Goal: Task Accomplishment & Management: Use online tool/utility

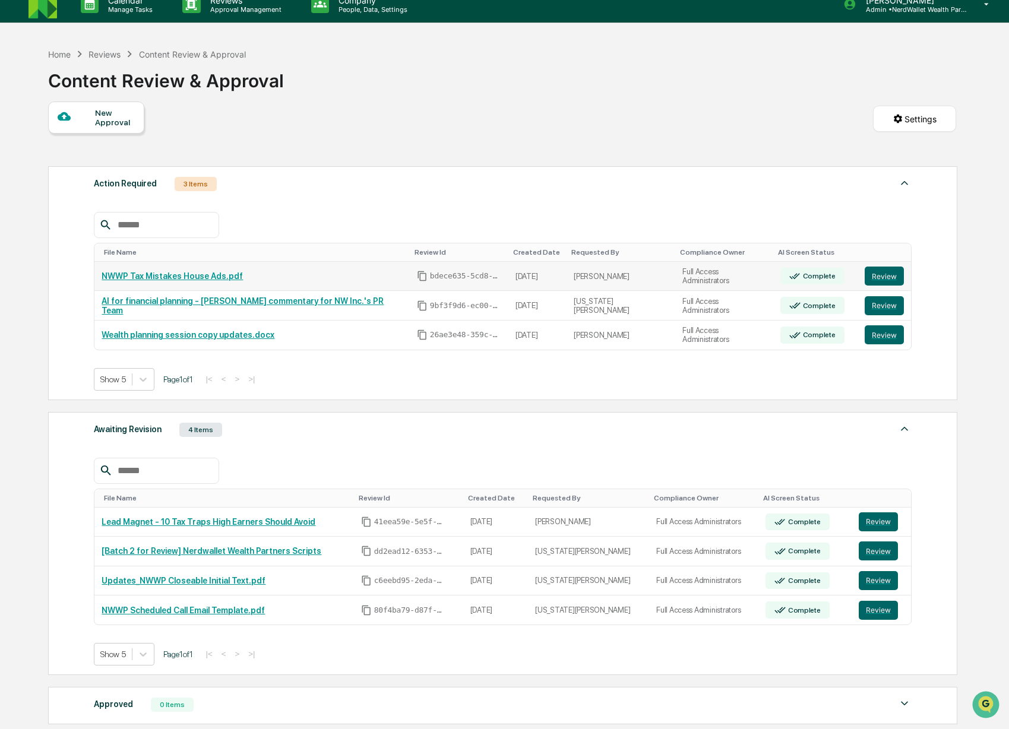
click at [218, 274] on link "NWWP Tax Mistakes House Ads.pdf" at bounding box center [172, 276] width 141 height 10
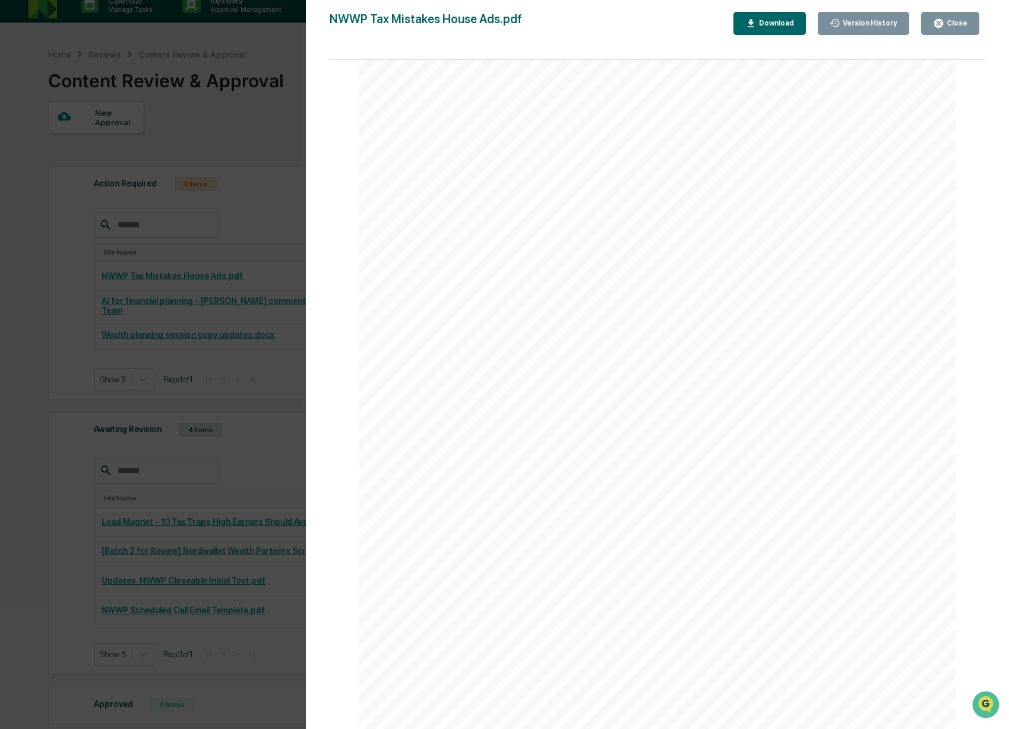
scroll to position [413, 0]
click at [956, 27] on div "Close" at bounding box center [955, 23] width 23 height 8
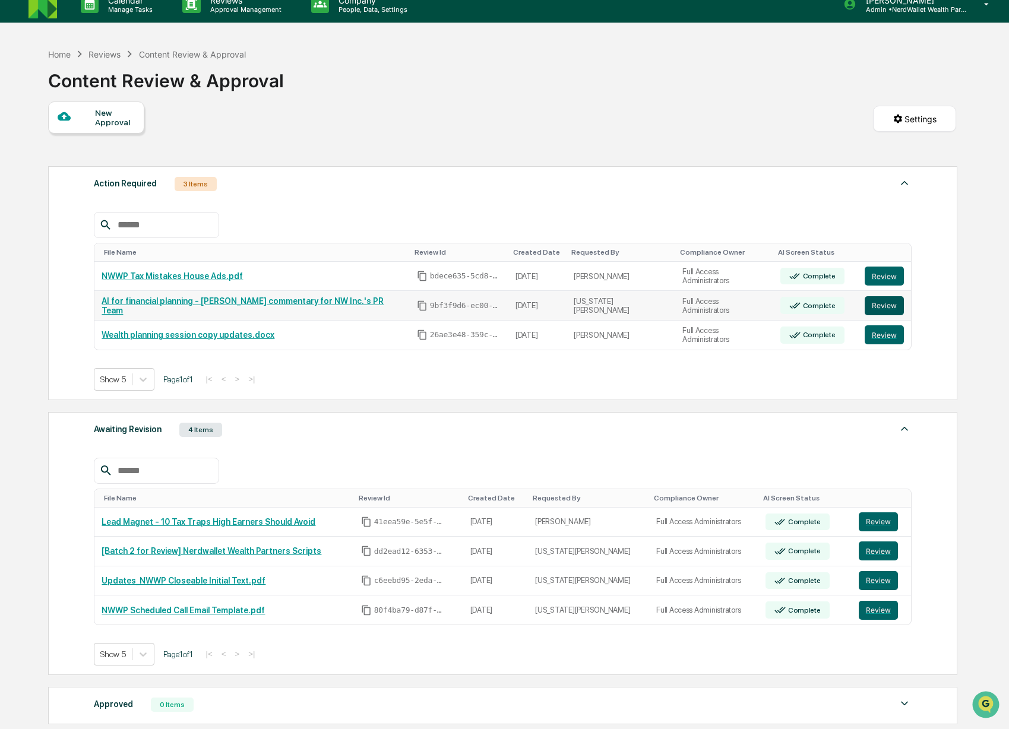
click at [877, 308] on button "Review" at bounding box center [884, 305] width 39 height 19
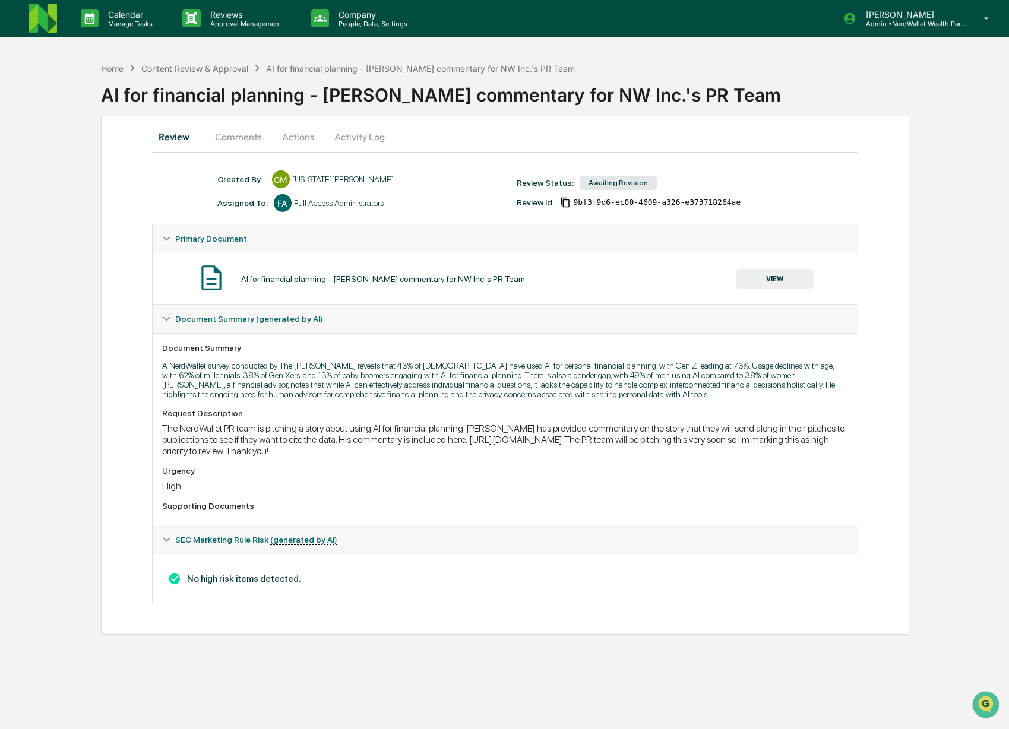
click at [302, 137] on button "Actions" at bounding box center [297, 136] width 53 height 29
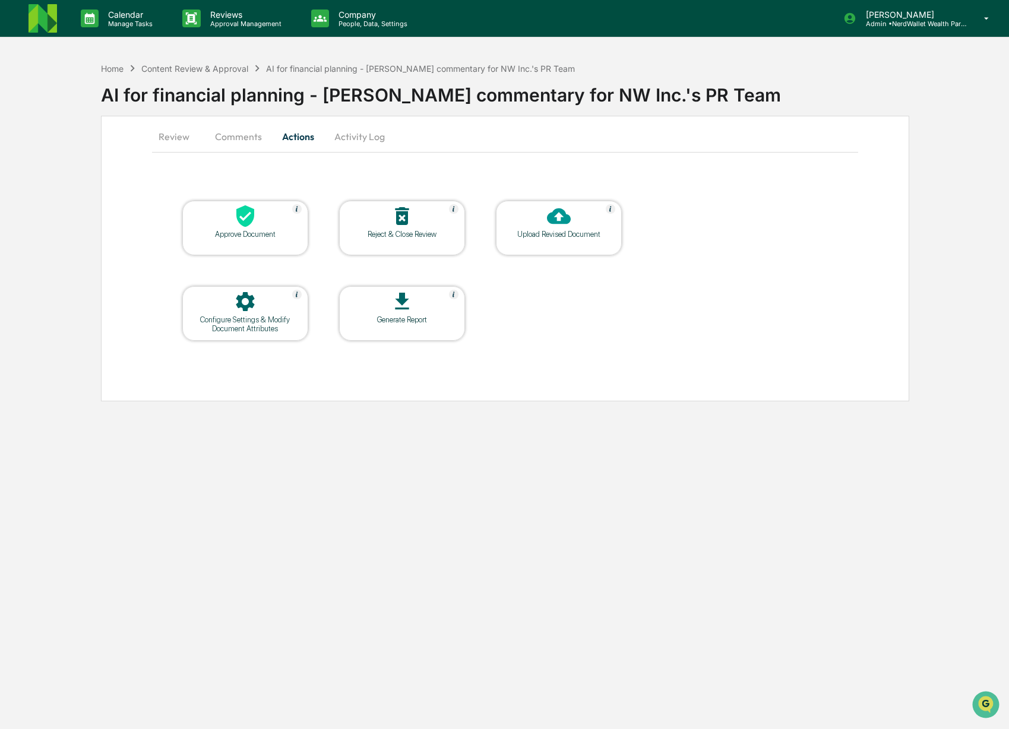
click at [346, 139] on button "Activity Log" at bounding box center [359, 136] width 69 height 29
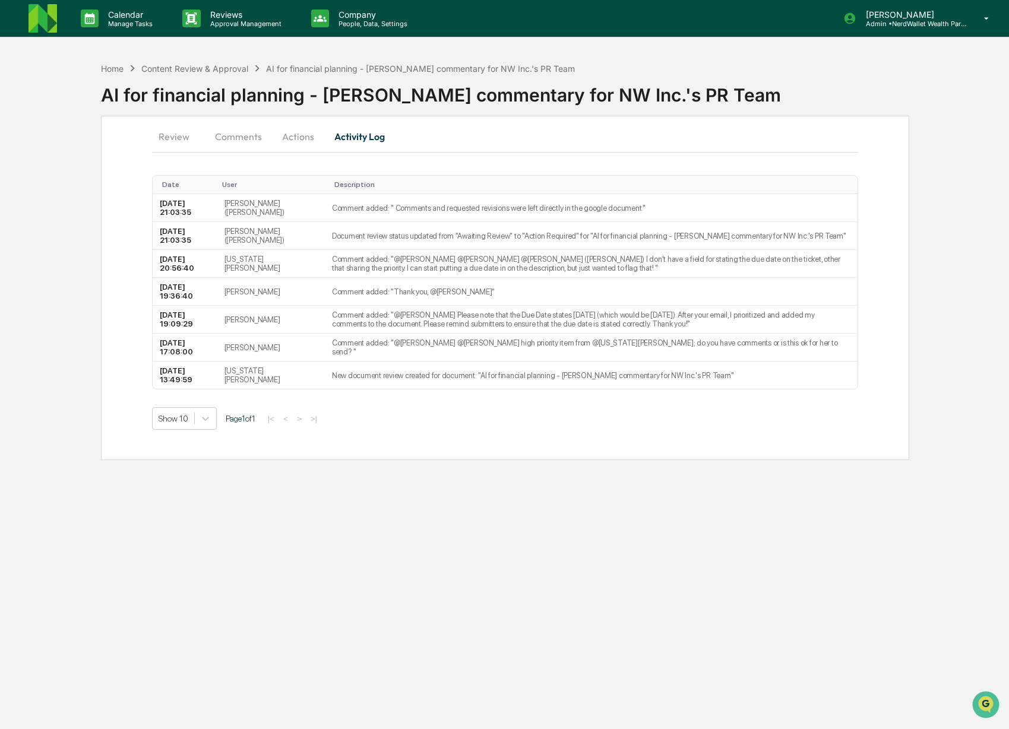
click at [298, 138] on button "Actions" at bounding box center [297, 136] width 53 height 29
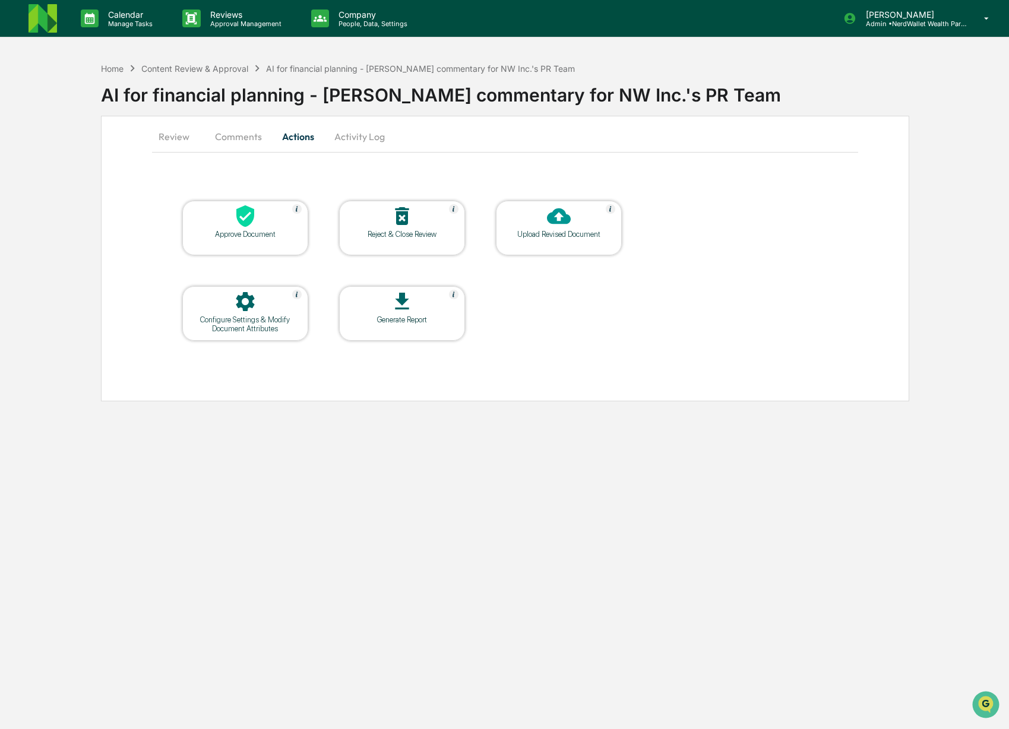
click at [242, 137] on button "Comments" at bounding box center [239, 136] width 66 height 29
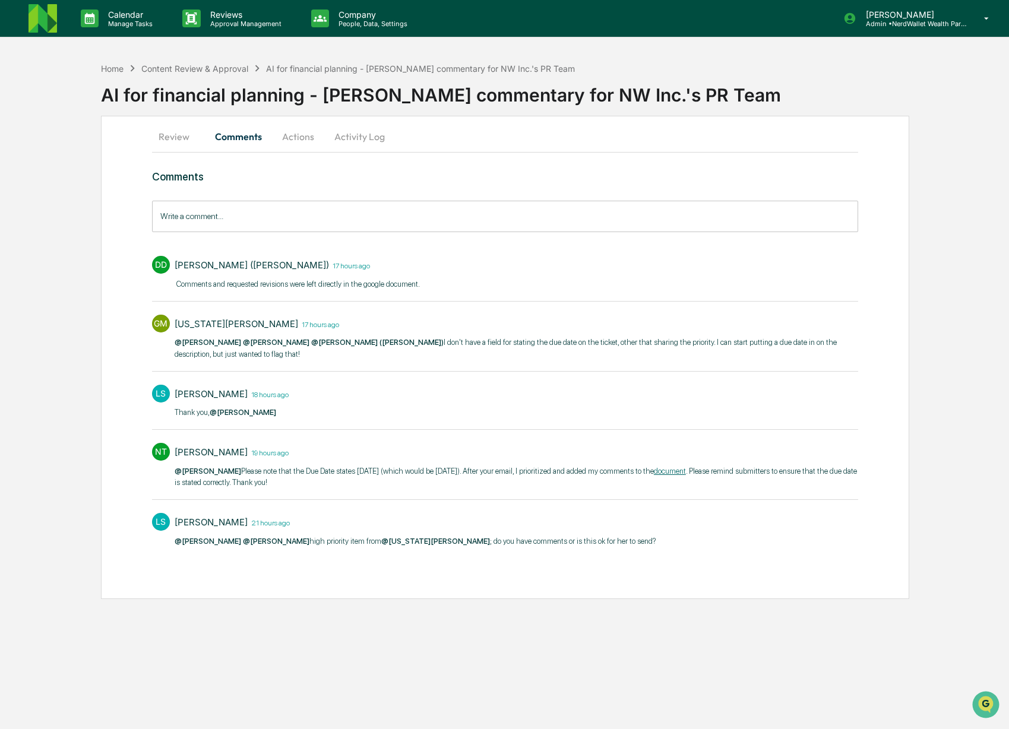
click at [181, 138] on button "Review" at bounding box center [178, 136] width 53 height 29
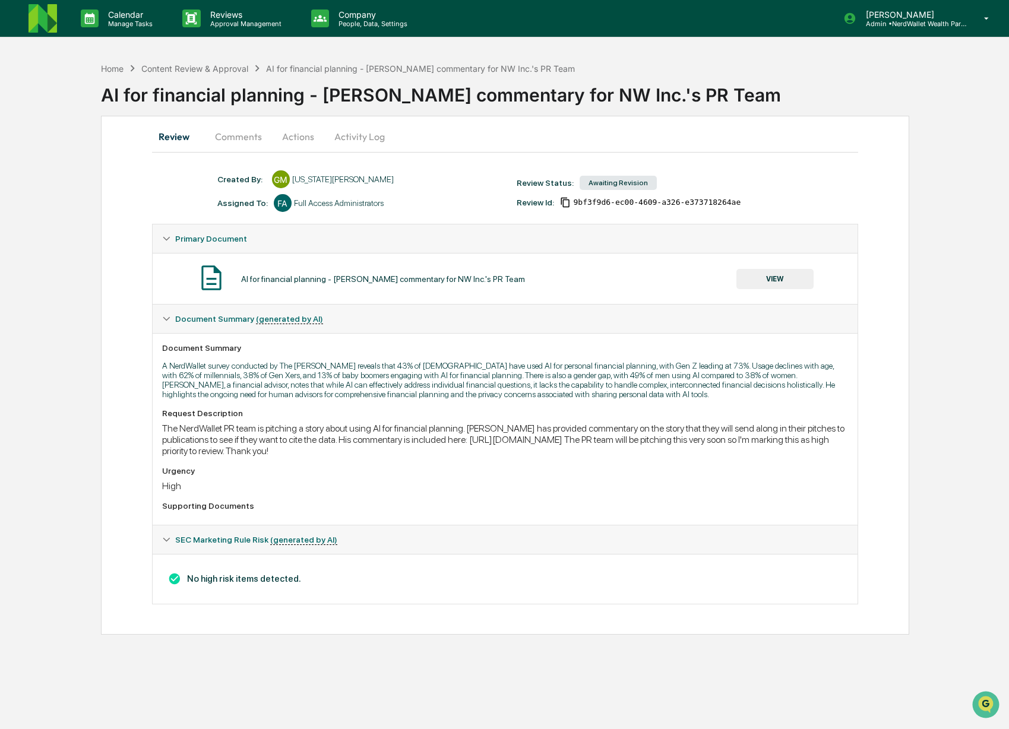
click at [778, 279] on button "VIEW" at bounding box center [774, 279] width 77 height 20
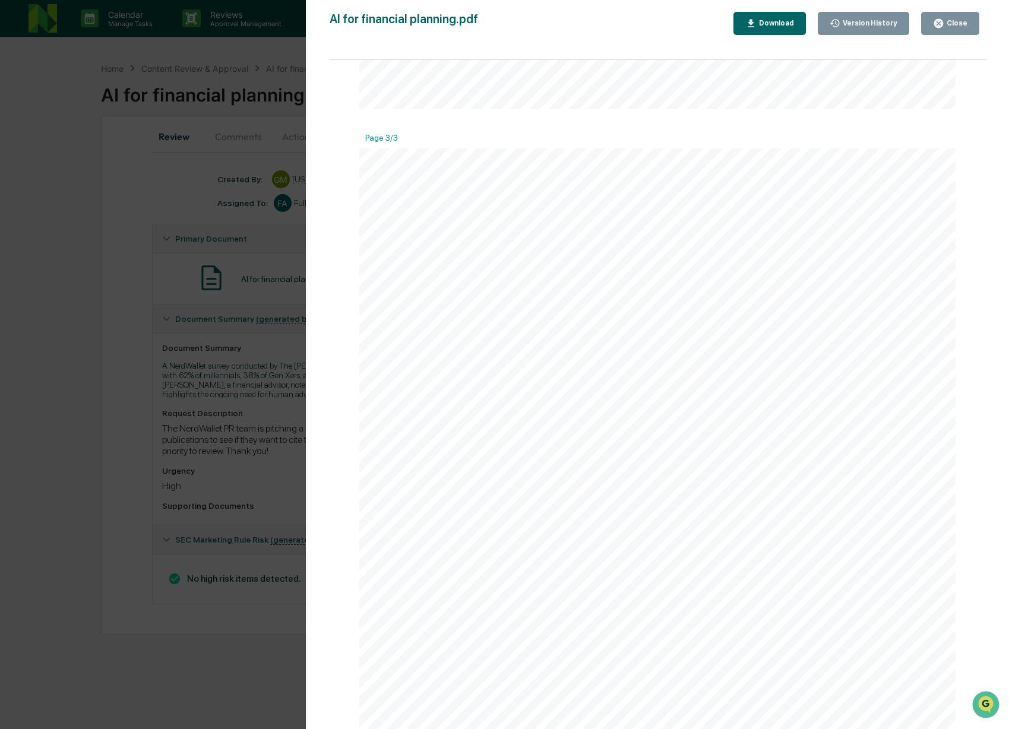
scroll to position [1752, 0]
click at [940, 25] on icon "button" at bounding box center [938, 23] width 9 height 9
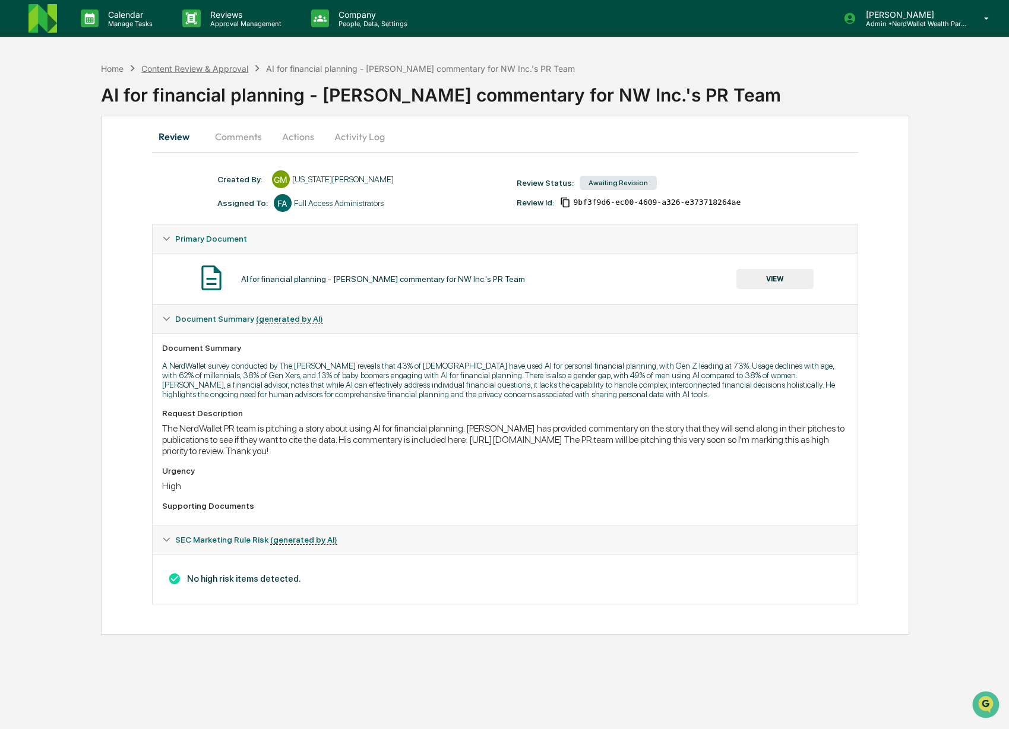
click at [194, 68] on div "Content Review & Approval" at bounding box center [194, 69] width 107 height 10
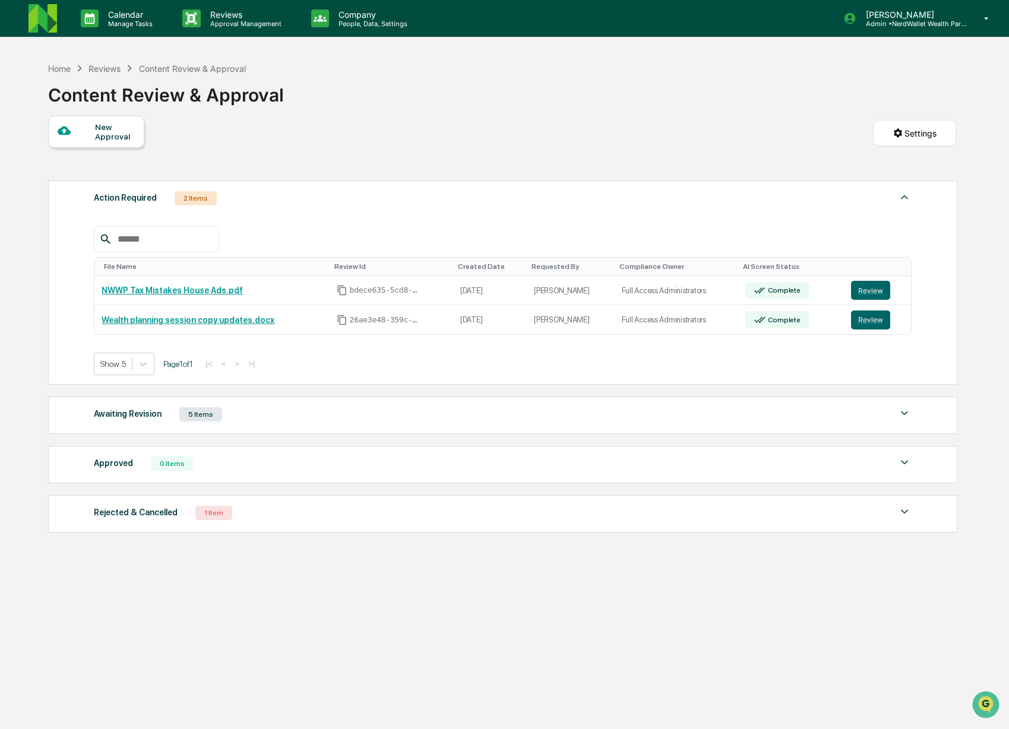
click at [201, 413] on div "5 Items" at bounding box center [200, 414] width 43 height 14
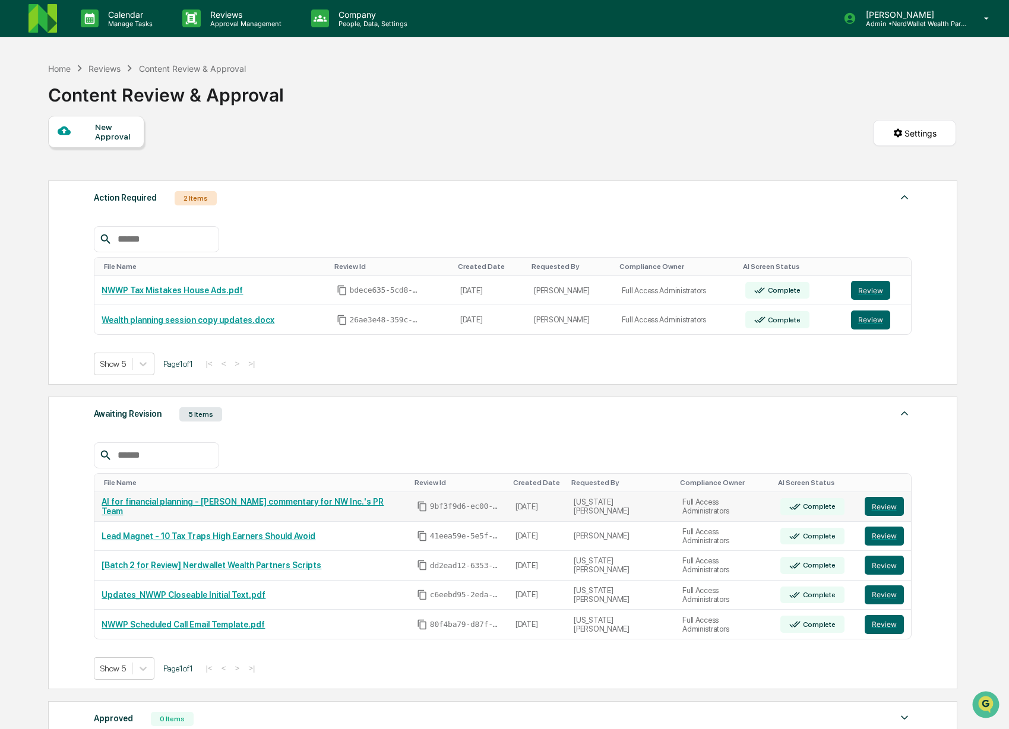
click at [308, 505] on link "AI for financial planning - [PERSON_NAME] commentary for NW Inc.'s PR Team" at bounding box center [243, 506] width 282 height 19
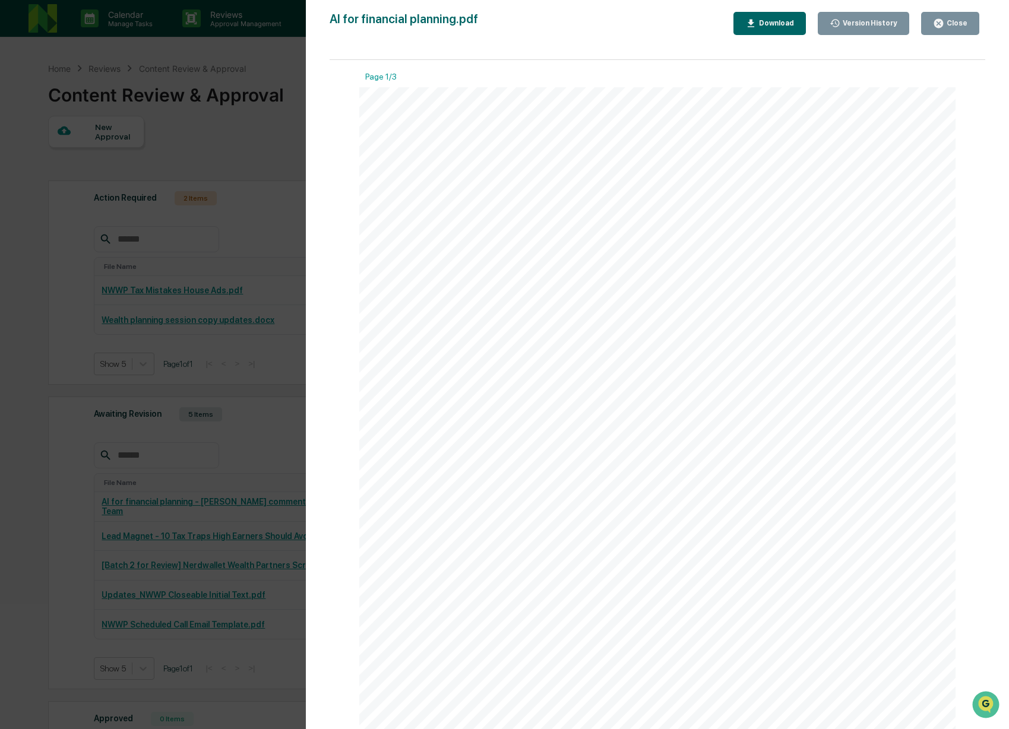
click at [935, 25] on icon "button" at bounding box center [938, 23] width 11 height 11
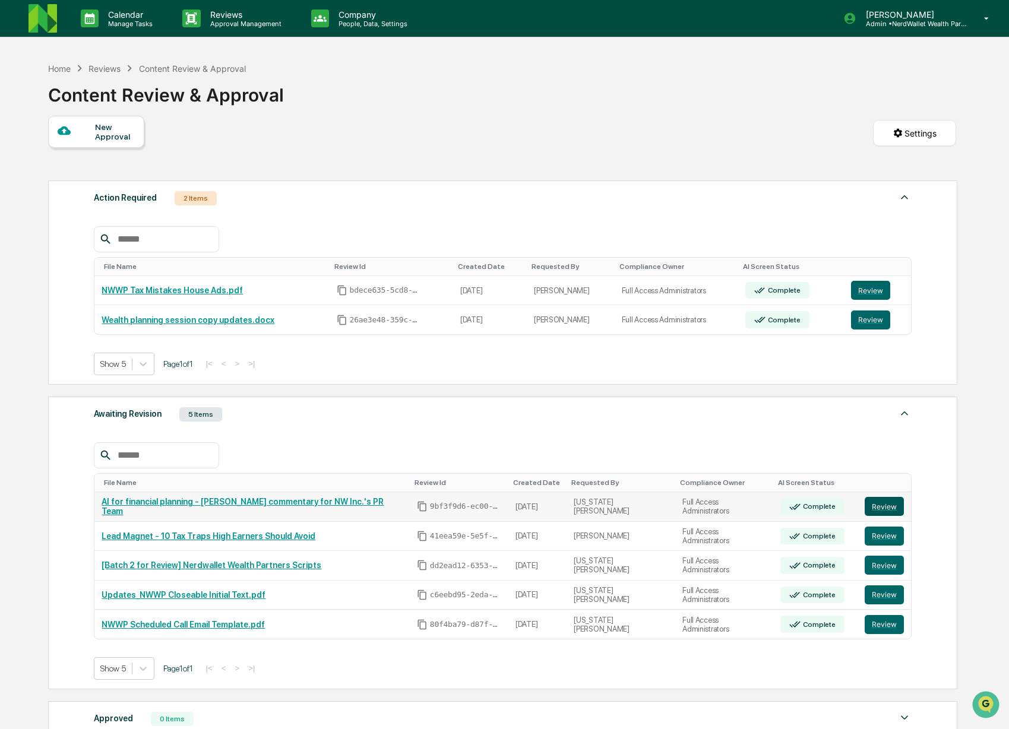
click at [887, 509] on button "Review" at bounding box center [884, 506] width 39 height 19
